Goal: Task Accomplishment & Management: Manage account settings

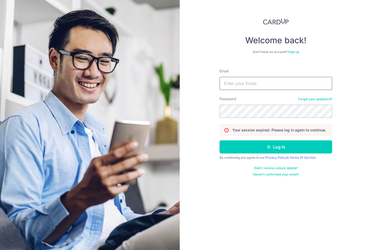
click at [250, 89] on input "Email" at bounding box center [276, 83] width 113 height 13
type input "[PERSON_NAME][EMAIL_ADDRESS][DOMAIN_NAME]"
click at [220, 140] on button "Log in" at bounding box center [276, 146] width 113 height 13
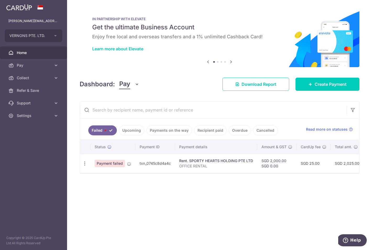
click at [121, 87] on span "Pay" at bounding box center [124, 84] width 11 height 10
click at [126, 107] on link "Collect" at bounding box center [147, 111] width 55 height 13
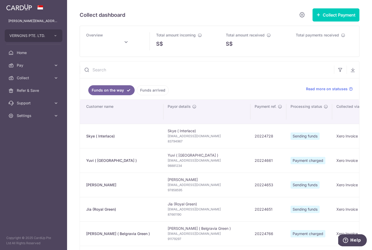
click at [151, 74] on input "text" at bounding box center [207, 69] width 254 height 17
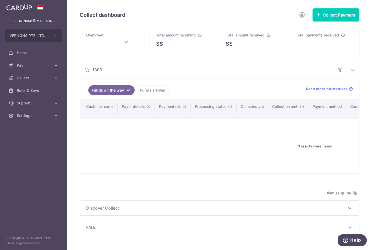
click at [142, 67] on input "1300" at bounding box center [207, 69] width 254 height 17
click at [144, 96] on ul "Funds on the way Funds arrived" at bounding box center [190, 88] width 220 height 21
click at [145, 94] on link "Funds arrived" at bounding box center [153, 90] width 32 height 10
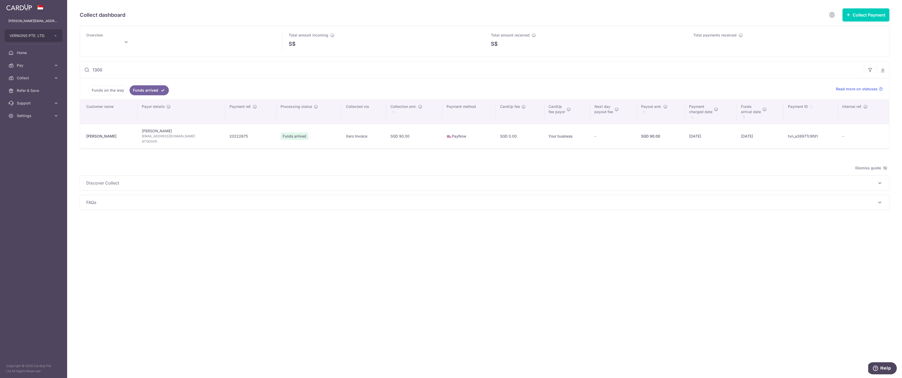
click at [161, 76] on input "1300" at bounding box center [472, 69] width 784 height 17
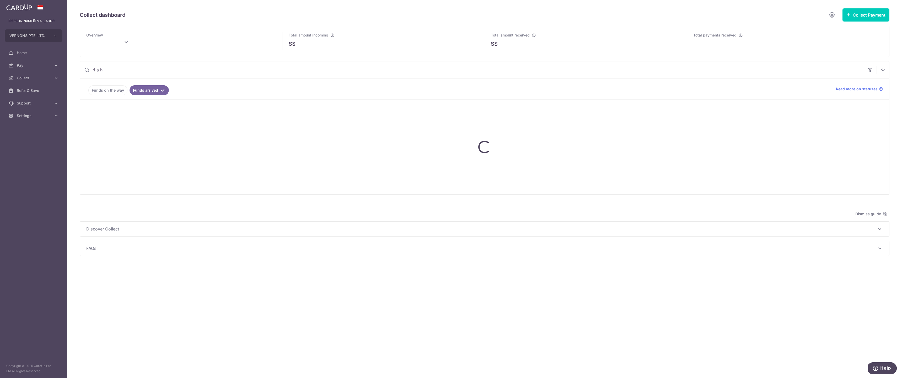
type input "riah"
type input "October 2025"
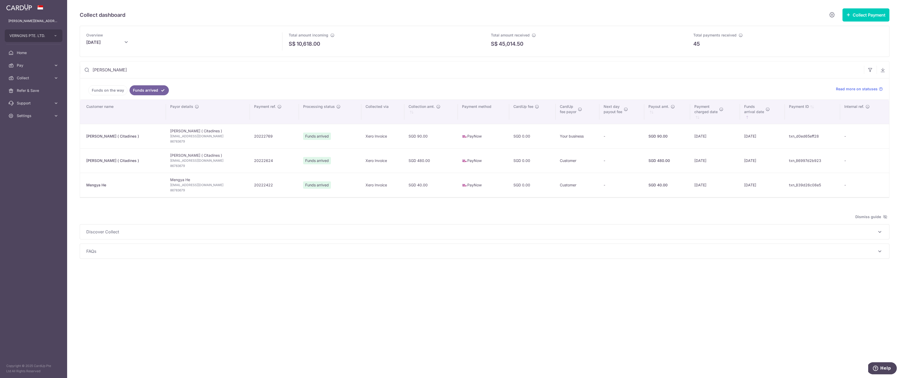
click at [183, 74] on input "riah" at bounding box center [472, 69] width 784 height 17
type input "riah"
click at [372, 71] on icon "button" at bounding box center [870, 69] width 5 height 5
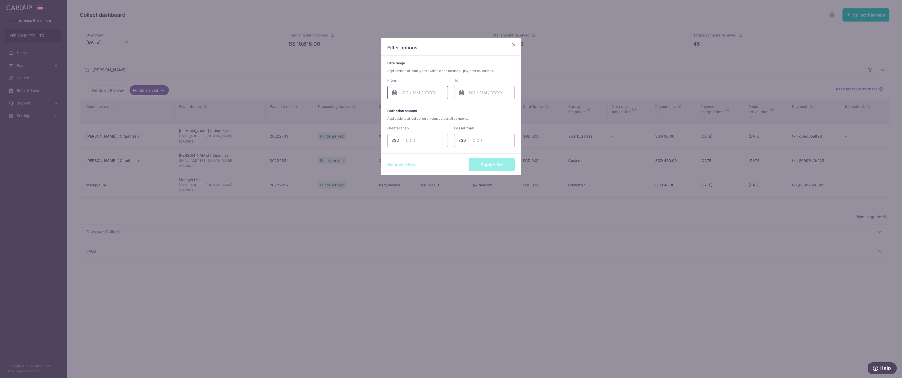
click at [372, 93] on input "text" at bounding box center [417, 92] width 61 height 13
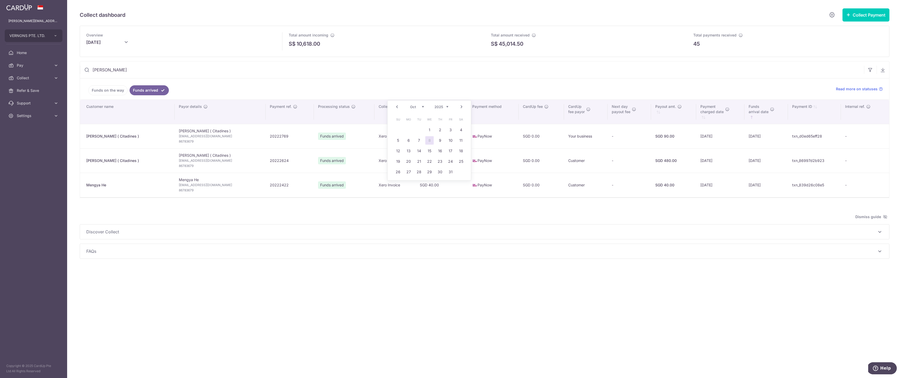
click at [372, 107] on link "Prev" at bounding box center [397, 107] width 6 height 6
click at [372, 163] on link "22" at bounding box center [408, 161] width 8 height 8
click at [329, 64] on input "riah" at bounding box center [472, 69] width 784 height 17
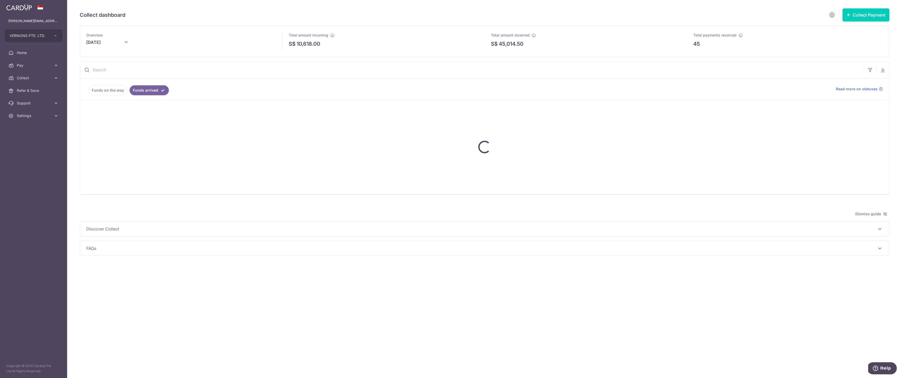
click at [106, 43] on input "October 2025" at bounding box center [112, 43] width 52 height 13
click at [102, 58] on select "Jan Feb Mar Apr May Jun Jul Aug Sep Oct Nov Dec" at bounding box center [100, 57] width 14 height 4
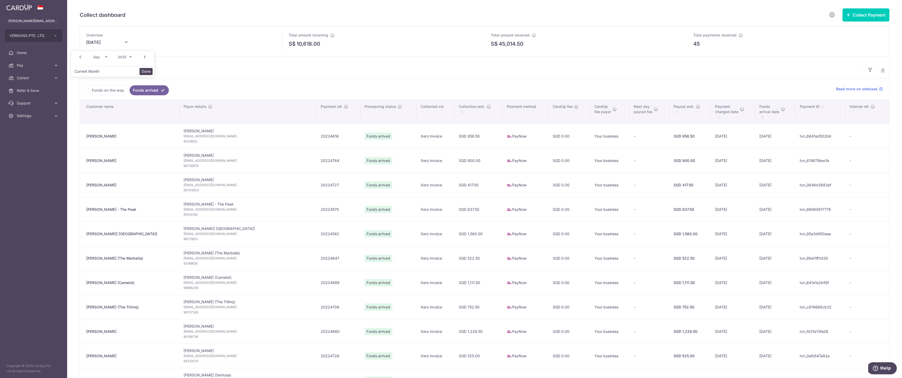
click at [150, 72] on button "Done" at bounding box center [146, 71] width 13 height 7
type input "September 2025"
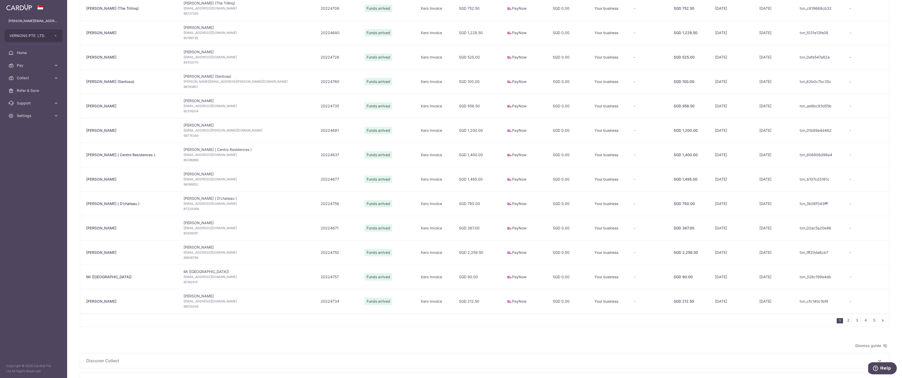
scroll to position [298, 0]
click at [372, 250] on link "5" at bounding box center [874, 320] width 6 height 6
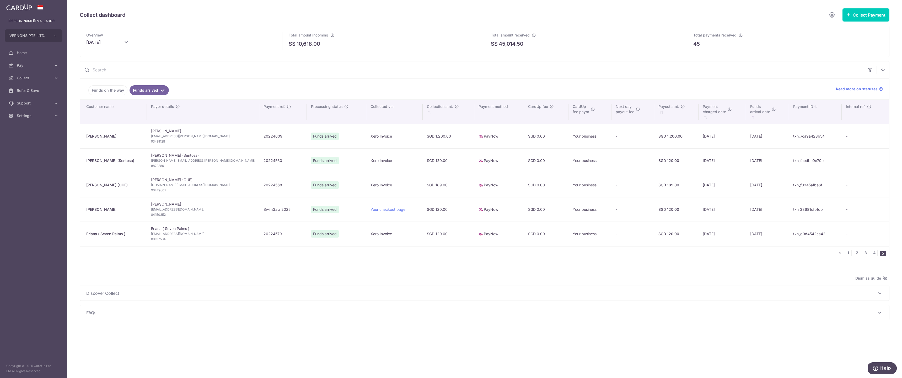
scroll to position [0, 0]
click at [372, 250] on link "4" at bounding box center [874, 252] width 6 height 6
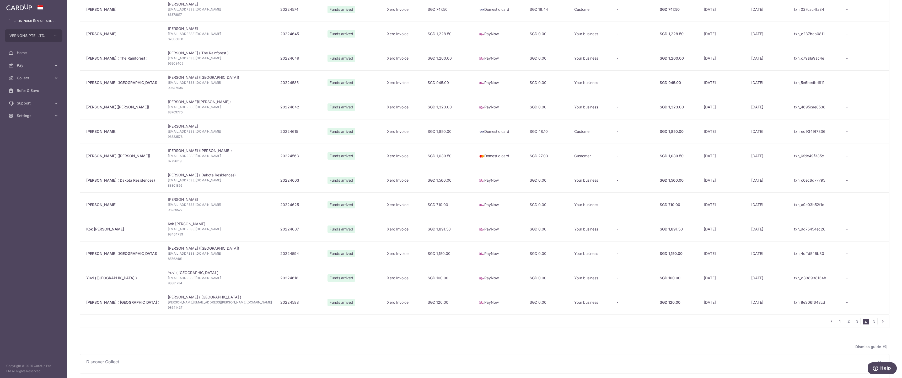
scroll to position [298, 0]
click at [372, 250] on link "5" at bounding box center [874, 320] width 6 height 6
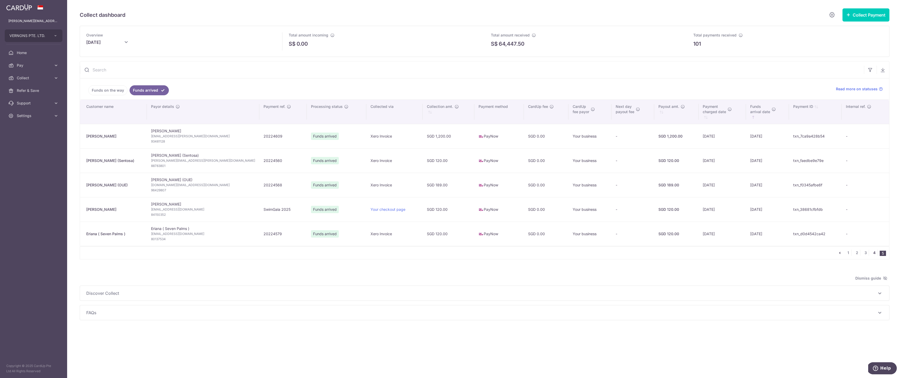
click at [372, 250] on link "4" at bounding box center [874, 252] width 6 height 6
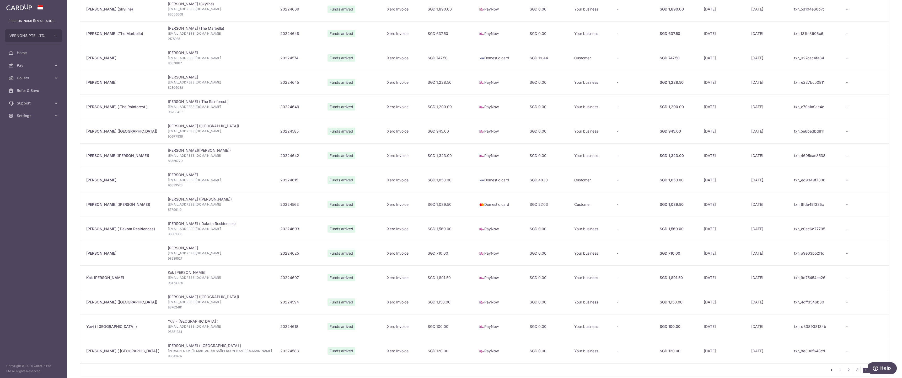
scroll to position [337, 0]
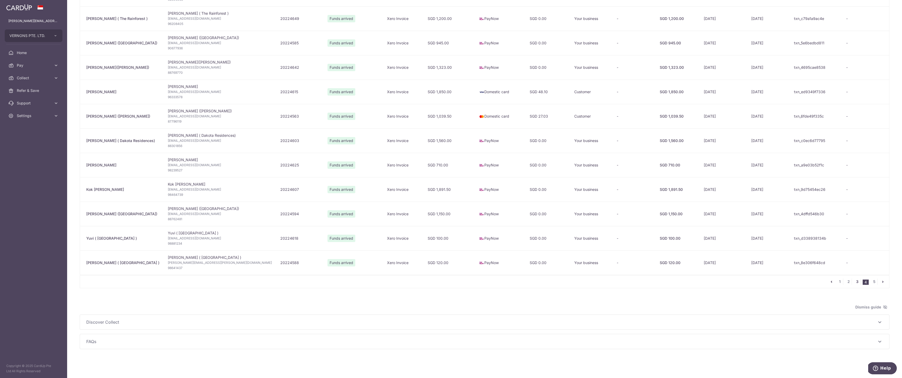
click at [372, 250] on link "3" at bounding box center [857, 281] width 6 height 6
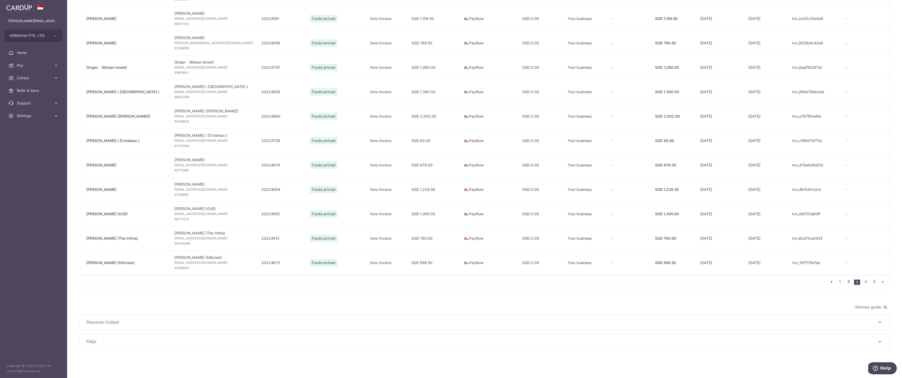
click at [372, 250] on link "2" at bounding box center [849, 281] width 6 height 6
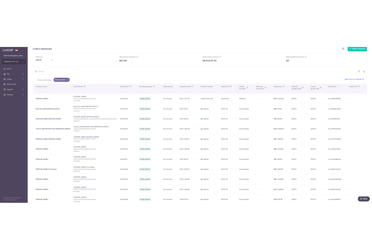
scroll to position [0, 0]
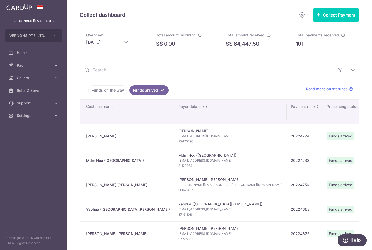
click at [125, 78] on ul "Funds on the way Funds arrived" at bounding box center [190, 88] width 220 height 21
click at [127, 74] on input "text" at bounding box center [207, 69] width 254 height 17
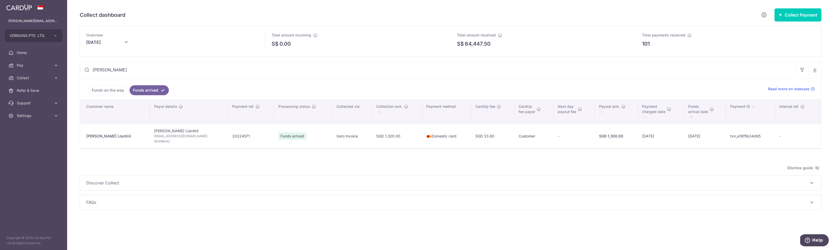
type input "carolyn"
click at [372, 87] on ul "Funds on the way Funds arrived" at bounding box center [421, 88] width 682 height 21
